Goal: Transaction & Acquisition: Purchase product/service

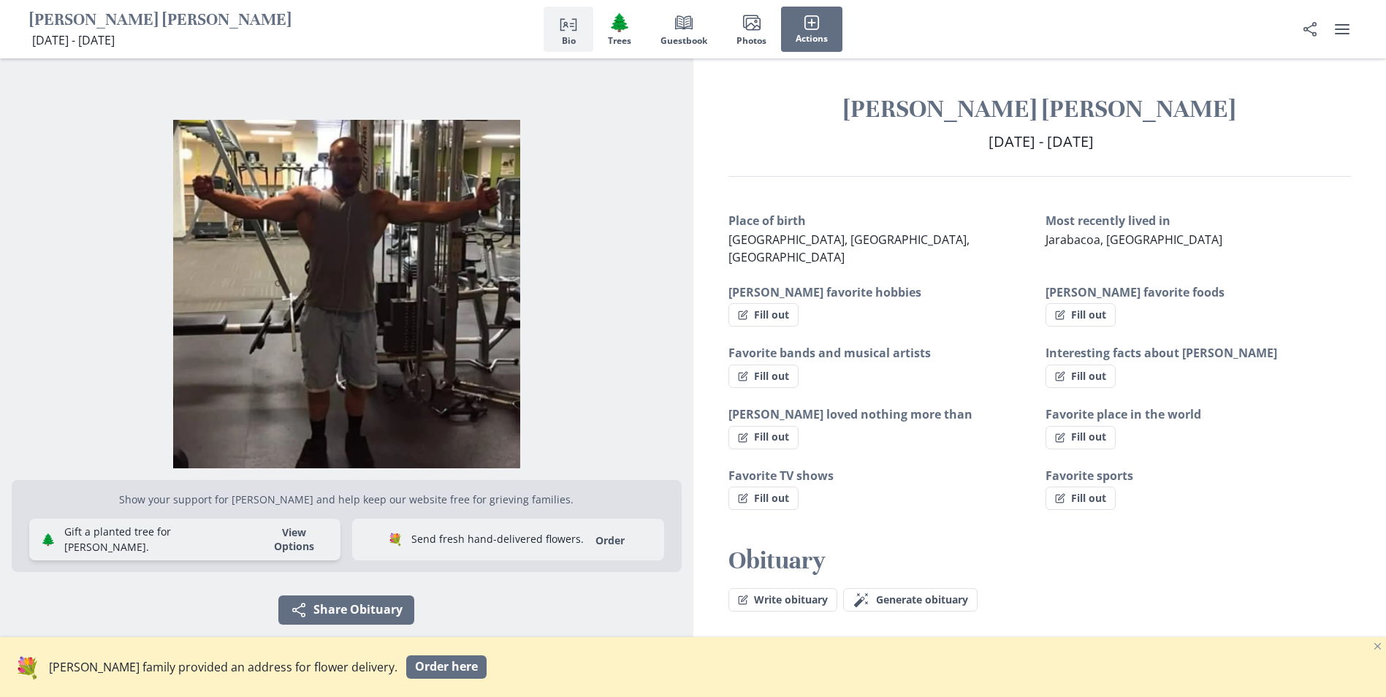
click at [275, 540] on button "View Options" at bounding box center [294, 539] width 81 height 28
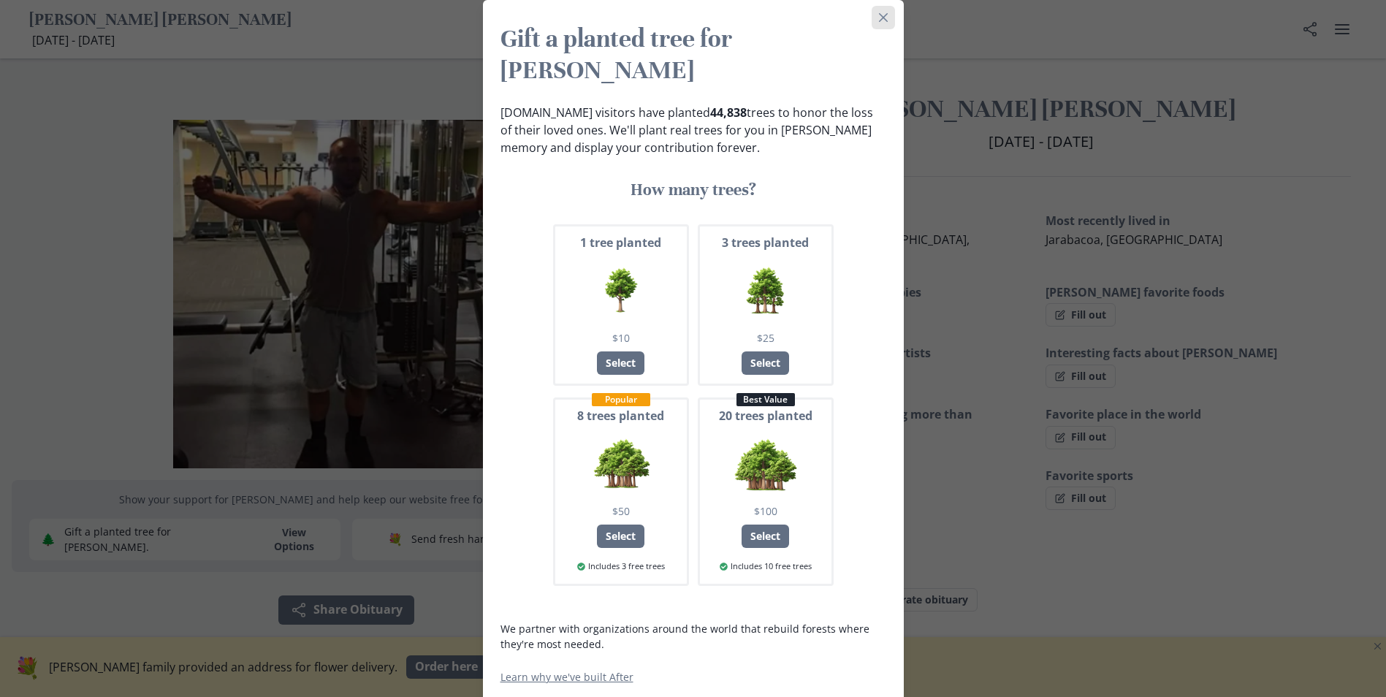
click at [888, 20] on icon "Close" at bounding box center [883, 17] width 9 height 9
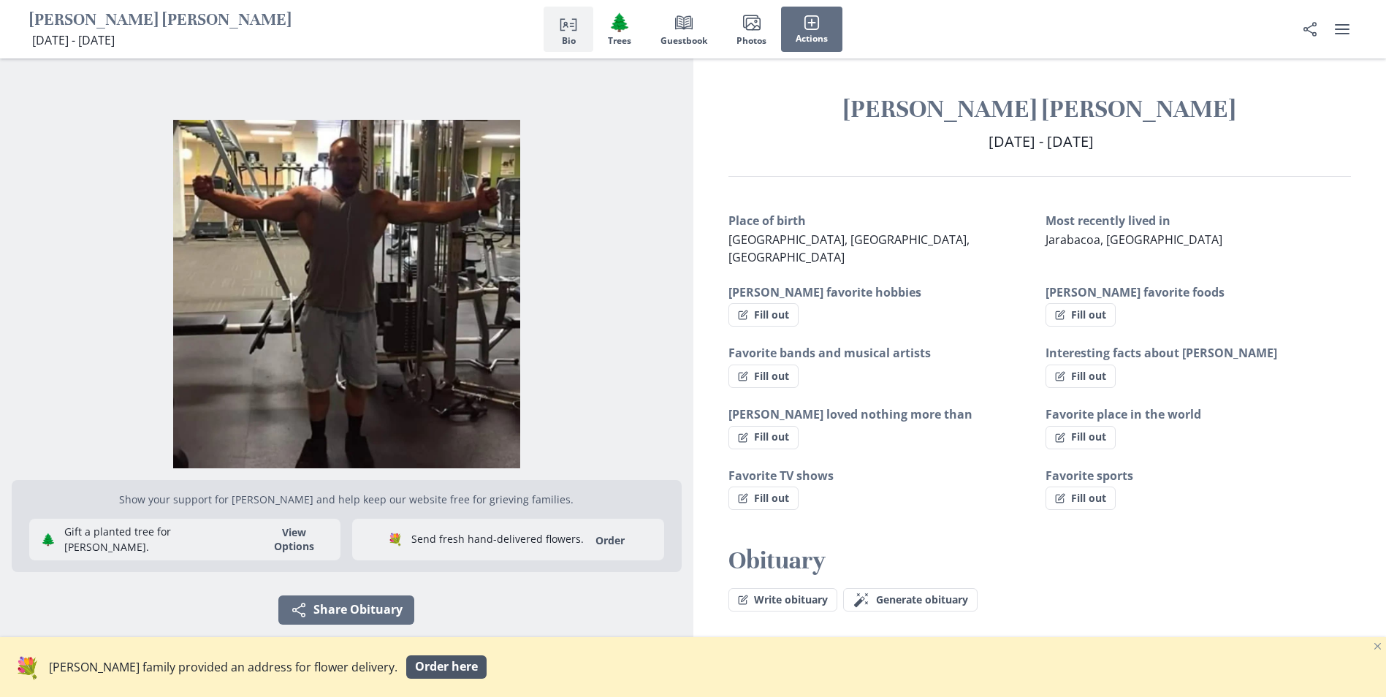
click at [415, 668] on span "Order here" at bounding box center [446, 667] width 63 height 14
click at [1076, 303] on button "Fill out" at bounding box center [1081, 314] width 70 height 23
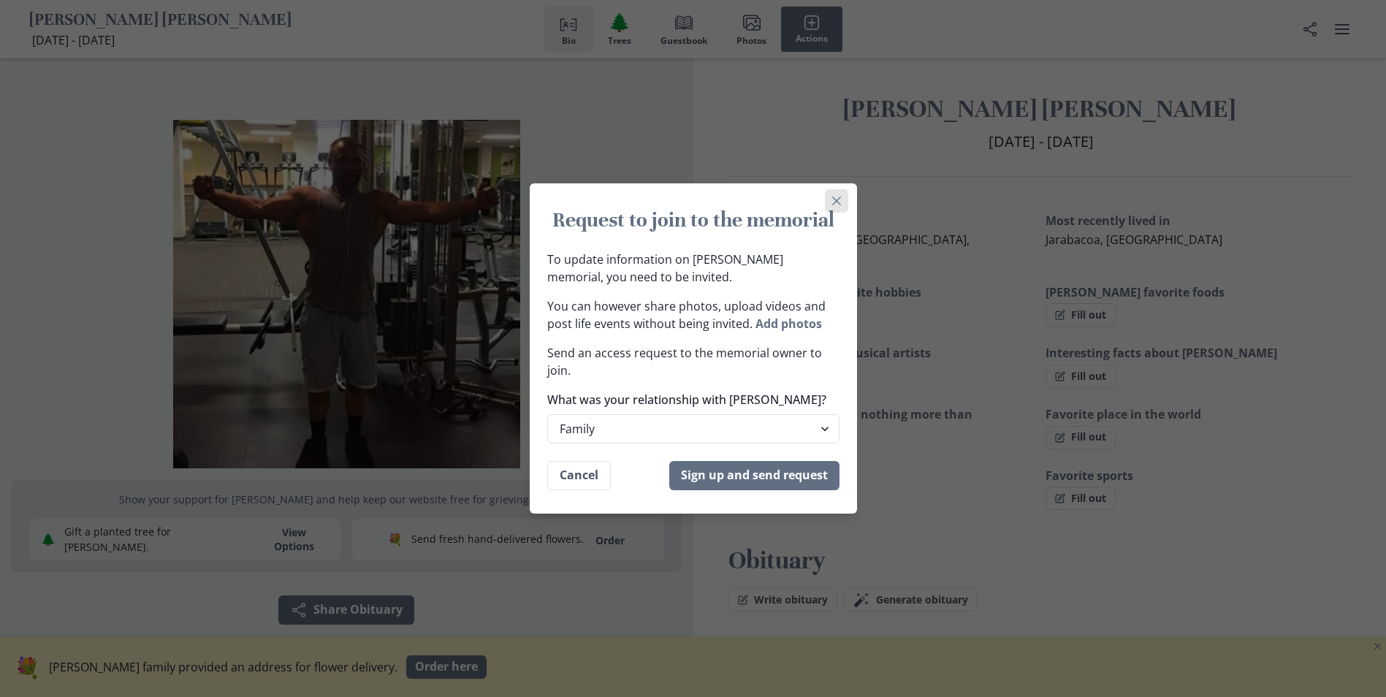
click at [841, 197] on icon "Close" at bounding box center [836, 201] width 9 height 9
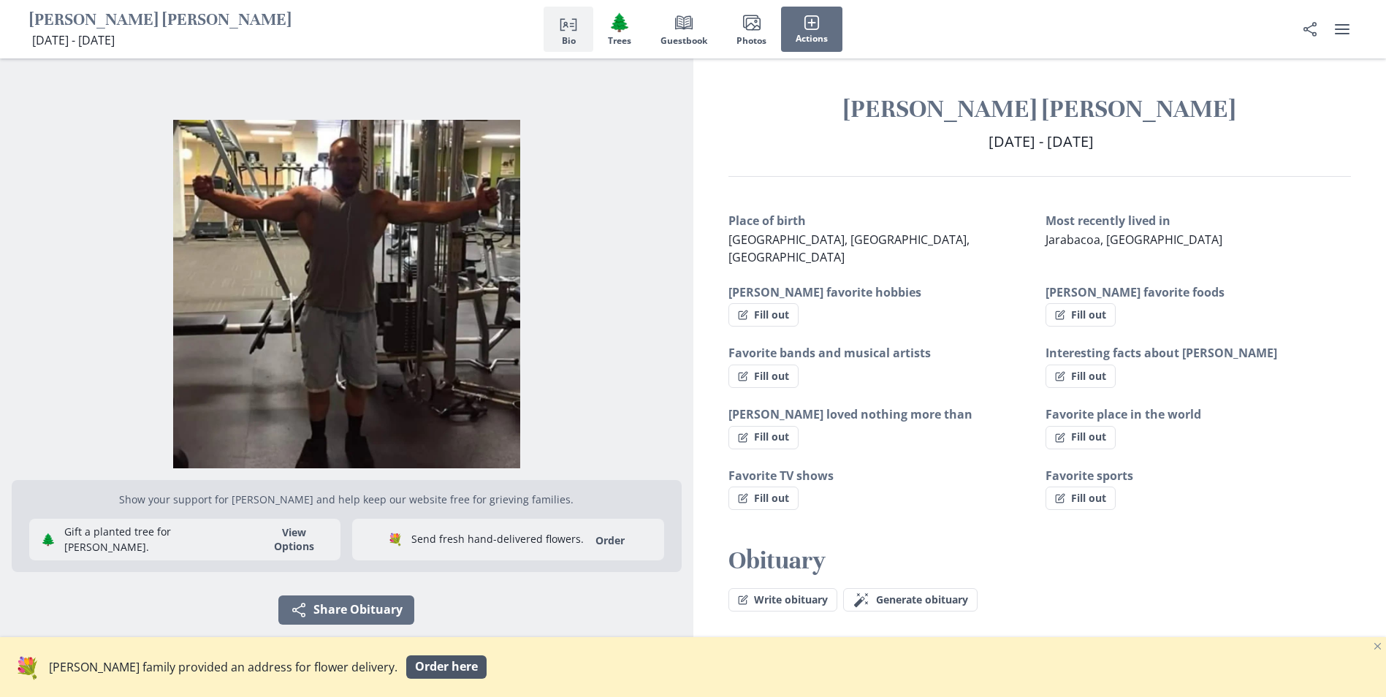
click at [415, 672] on span "Order here" at bounding box center [446, 667] width 63 height 14
click at [387, 321] on img "Open photos full screen" at bounding box center [347, 294] width 670 height 349
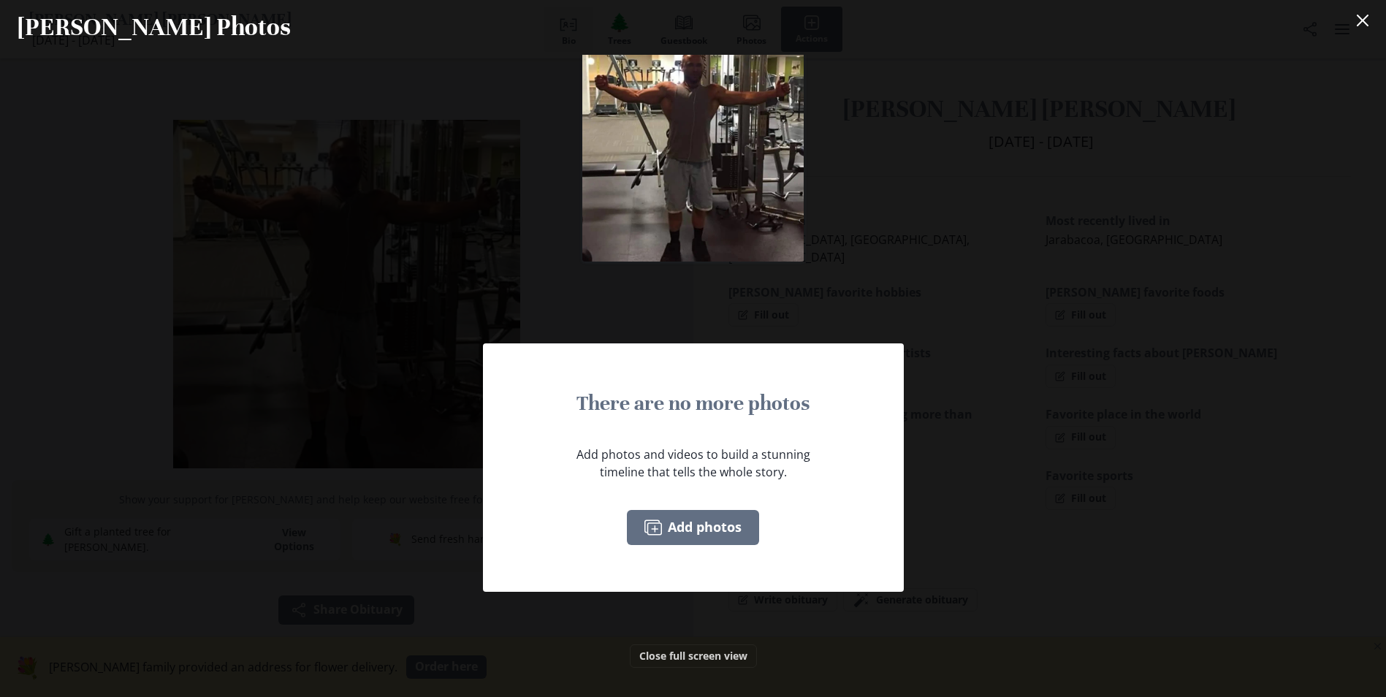
scroll to position [45, 0]
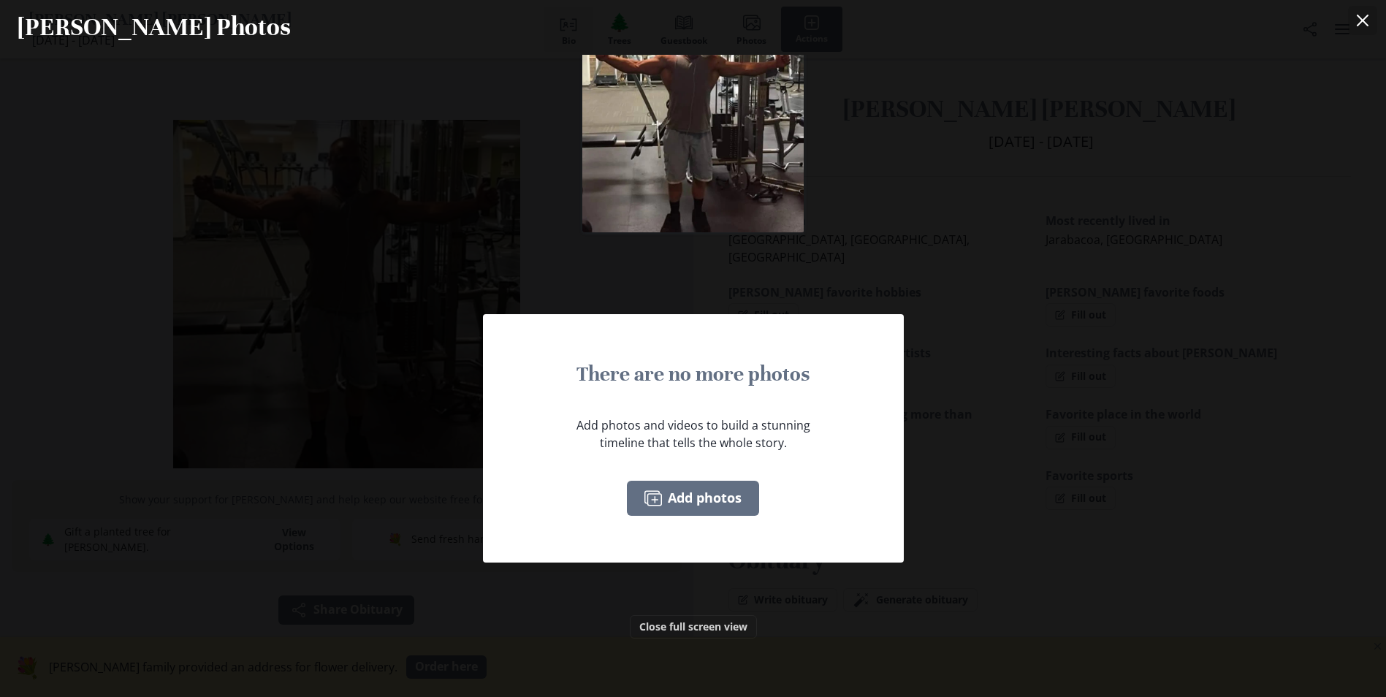
click at [1369, 20] on icon "Close" at bounding box center [1363, 21] width 12 height 12
